Goal: Task Accomplishment & Management: Use online tool/utility

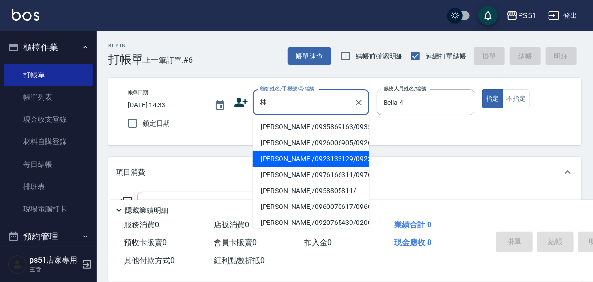
click at [278, 167] on li "[PERSON_NAME]/0923133129/0923133129" at bounding box center [311, 159] width 116 height 16
type input "[PERSON_NAME]/0923133129/0923133129"
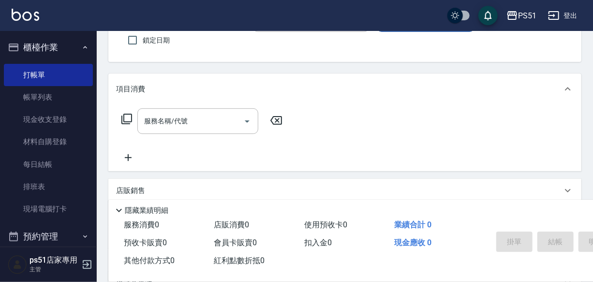
scroll to position [102, 0]
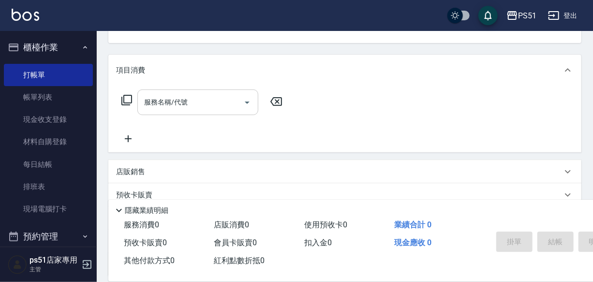
click at [172, 111] on input "服務名稱/代號" at bounding box center [191, 102] width 98 height 17
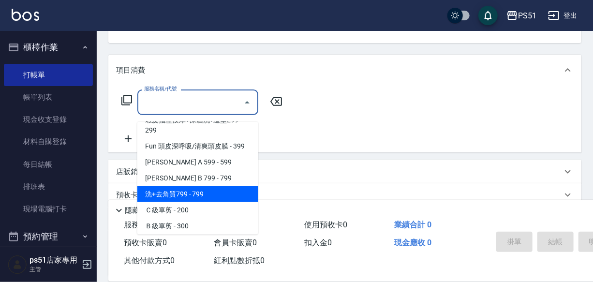
scroll to position [308, 0]
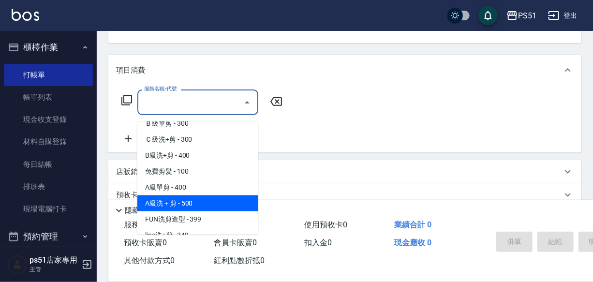
click at [193, 200] on span "A級洗＋剪 - 500" at bounding box center [197, 203] width 121 height 16
type input "A級洗＋剪(207)"
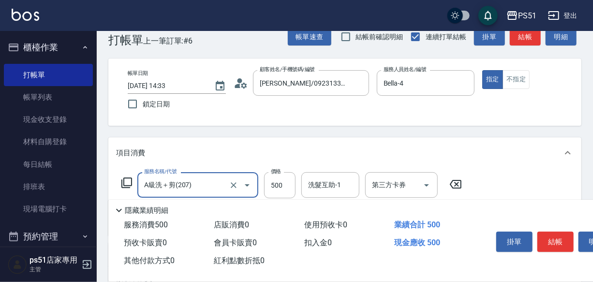
scroll to position [0, 0]
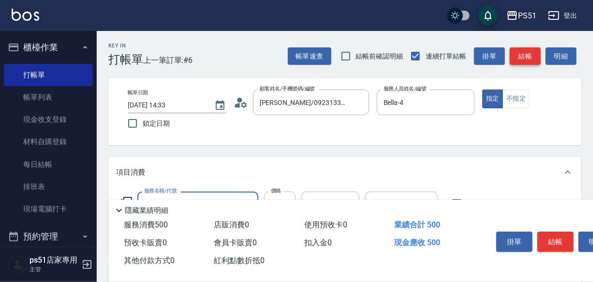
click at [524, 57] on button "結帳" at bounding box center [525, 56] width 31 height 18
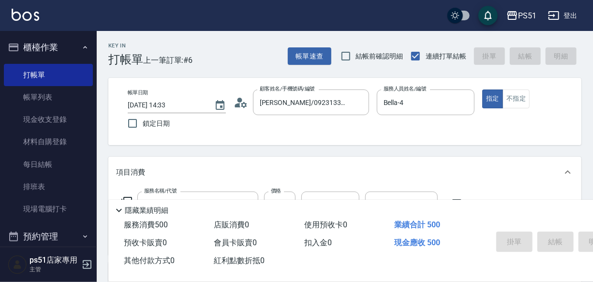
type input "[DATE] 15:51"
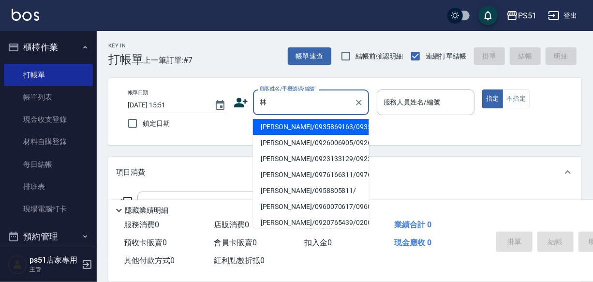
click at [297, 129] on li "[PERSON_NAME]/0935869163/0935869163" at bounding box center [311, 127] width 116 height 16
type input "[PERSON_NAME]/0935869163/0935869163"
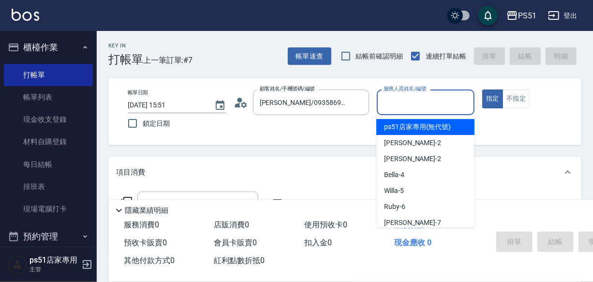
click at [406, 106] on input "服務人員姓名/編號" at bounding box center [425, 102] width 89 height 17
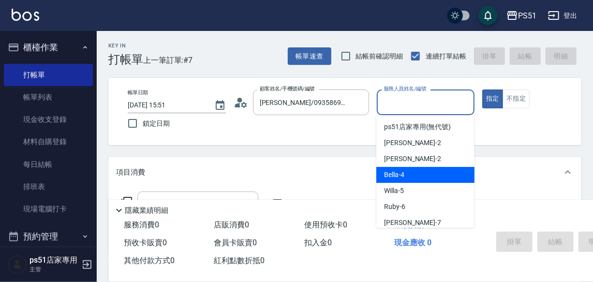
click at [401, 169] on div "Bella -4" at bounding box center [425, 175] width 98 height 16
type input "Bella-4"
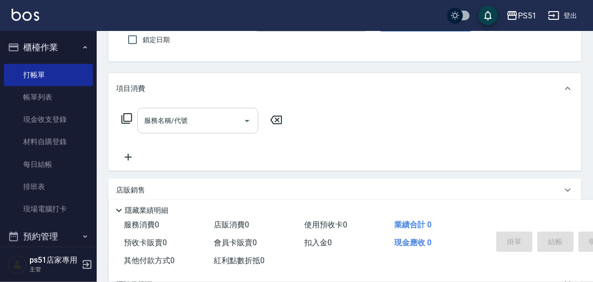
scroll to position [102, 0]
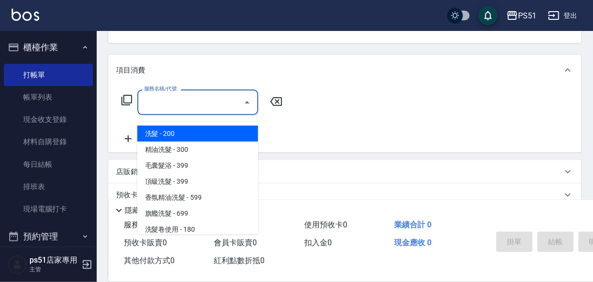
click at [179, 107] on div "服務名稱/代號 服務名稱/代號" at bounding box center [197, 102] width 121 height 26
click at [176, 130] on span "洗髮 - 200" at bounding box center [197, 134] width 121 height 16
type input "洗髮(101)"
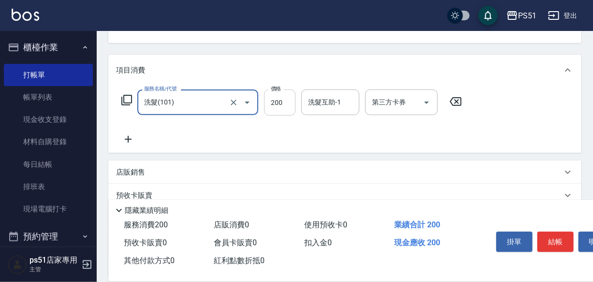
click at [277, 116] on input "200" at bounding box center [279, 102] width 31 height 26
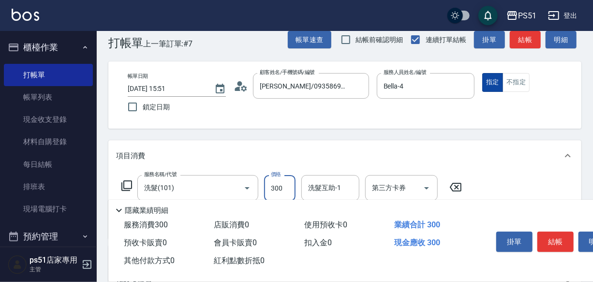
scroll to position [0, 0]
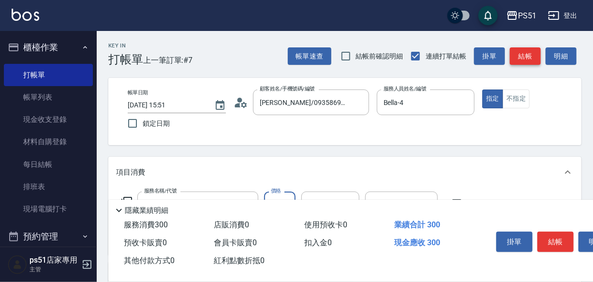
type input "300"
click at [524, 58] on button "結帳" at bounding box center [525, 56] width 31 height 18
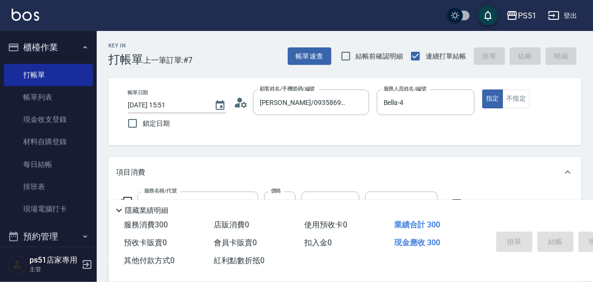
type input "[DATE] 16:12"
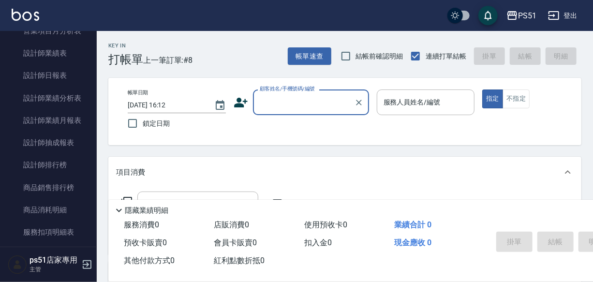
scroll to position [379, 0]
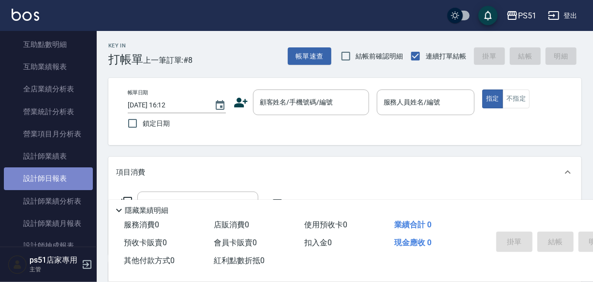
click at [60, 169] on link "設計師日報表" at bounding box center [48, 178] width 89 height 22
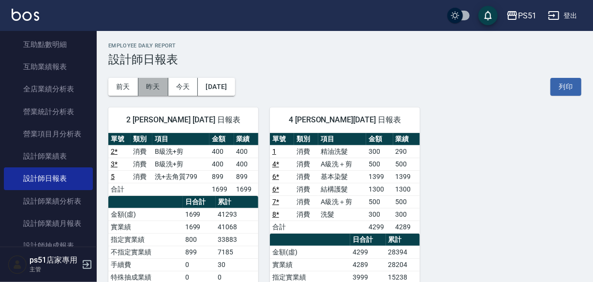
click at [149, 84] on button "昨天" at bounding box center [153, 87] width 30 height 18
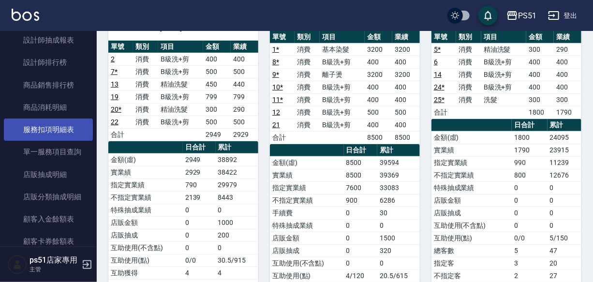
scroll to position [482, 0]
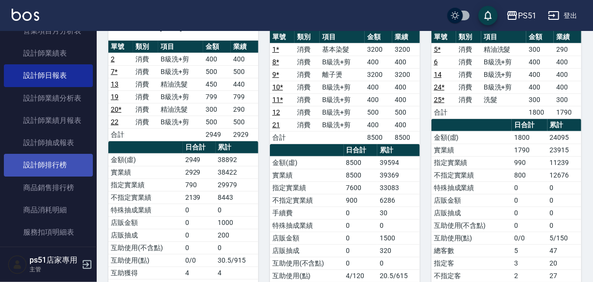
click at [73, 160] on link "設計師排行榜" at bounding box center [48, 165] width 89 height 22
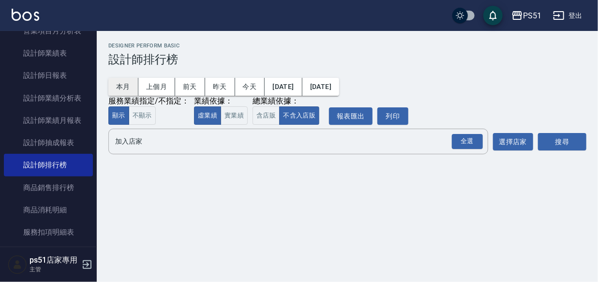
click at [116, 82] on button "本月" at bounding box center [123, 87] width 30 height 18
click at [135, 142] on input "加入店家" at bounding box center [291, 141] width 356 height 17
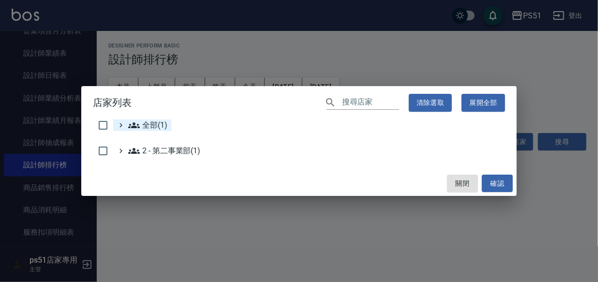
click at [114, 121] on div "全部(1)" at bounding box center [142, 125] width 58 height 12
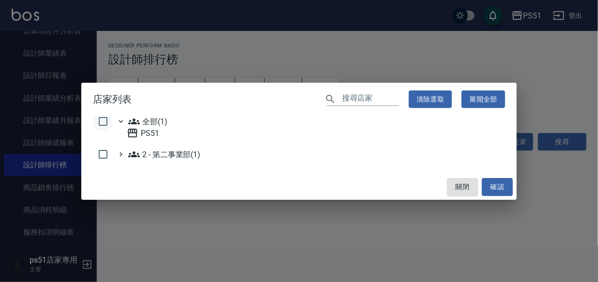
click at [107, 119] on input "checkbox" at bounding box center [103, 121] width 20 height 20
checkbox input "true"
click at [505, 185] on button "確認" at bounding box center [497, 187] width 31 height 18
checkbox input "false"
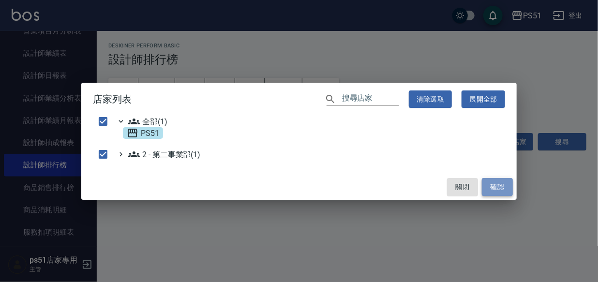
checkbox input "false"
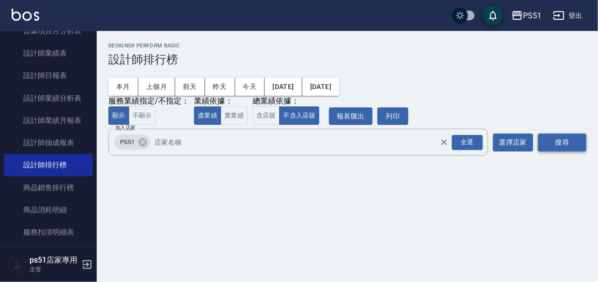
click at [560, 140] on button "搜尋" at bounding box center [562, 143] width 48 height 18
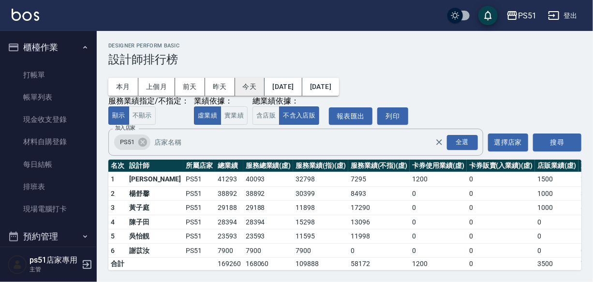
click at [250, 88] on button "今天" at bounding box center [250, 87] width 30 height 18
